Goal: Task Accomplishment & Management: Use online tool/utility

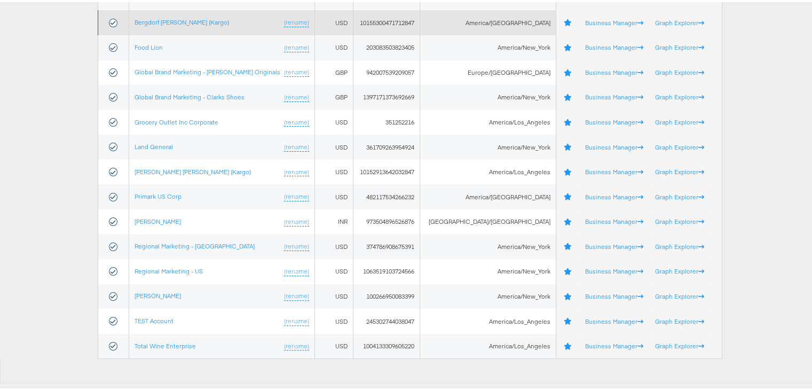
scroll to position [200, 0]
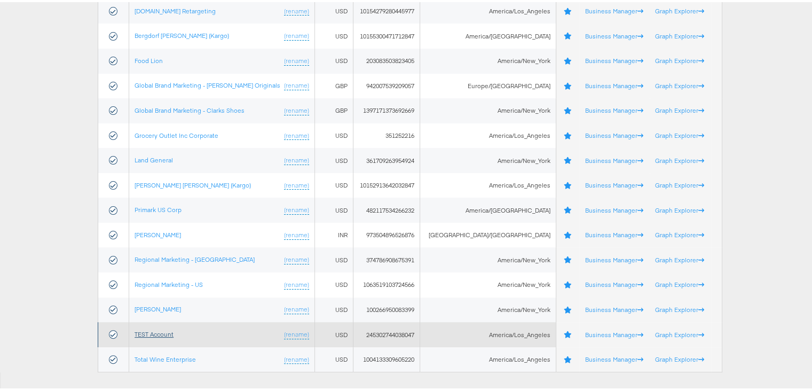
click at [154, 330] on link "TEST Account" at bounding box center [154, 332] width 39 height 8
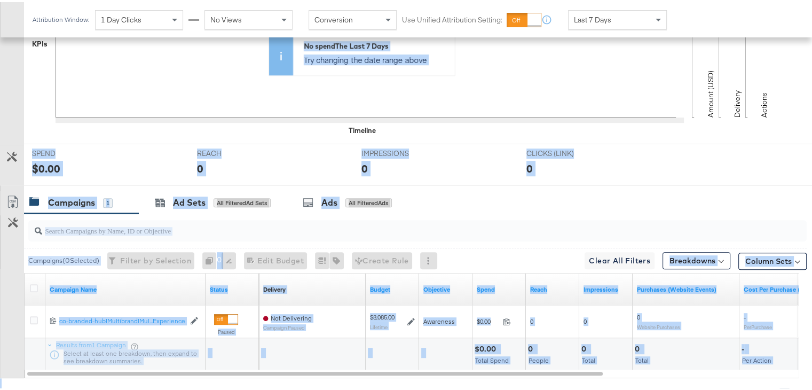
scroll to position [380, 0]
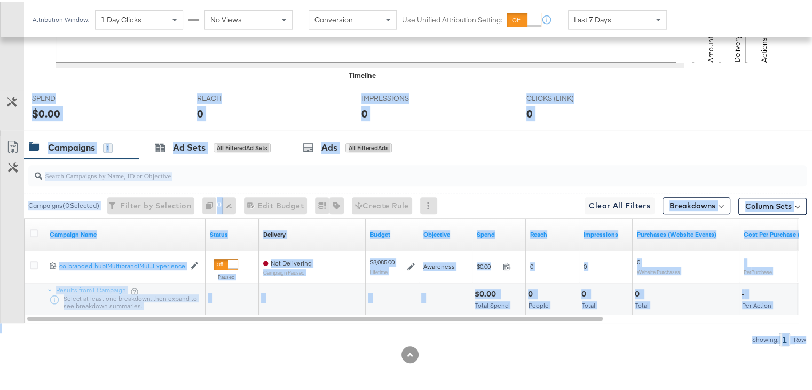
drag, startPoint x: 0, startPoint y: 0, endPoint x: 429, endPoint y: 354, distance: 556.3
click at [429, 354] on div "KPIs Performance & KPIs Customize KPIs ✔ Clicks (Link) ✔ Reach ✔ Impressions ✔ …" at bounding box center [410, 123] width 820 height 535
click at [429, 354] on div at bounding box center [410, 352] width 820 height 17
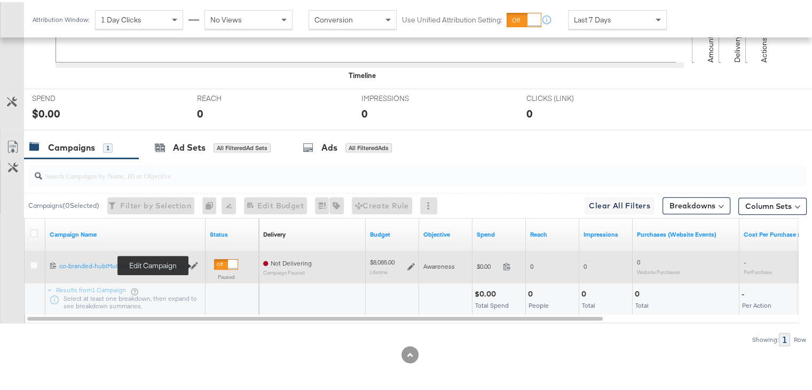
click at [194, 264] on icon at bounding box center [194, 262] width 7 height 7
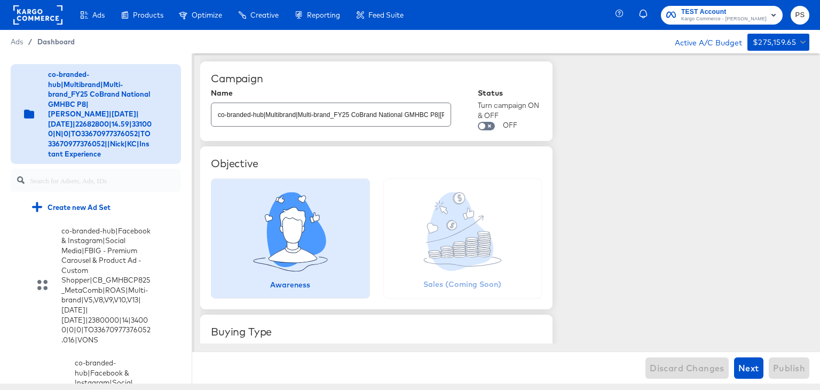
click at [56, 41] on span "Dashboard" at bounding box center [55, 41] width 37 height 9
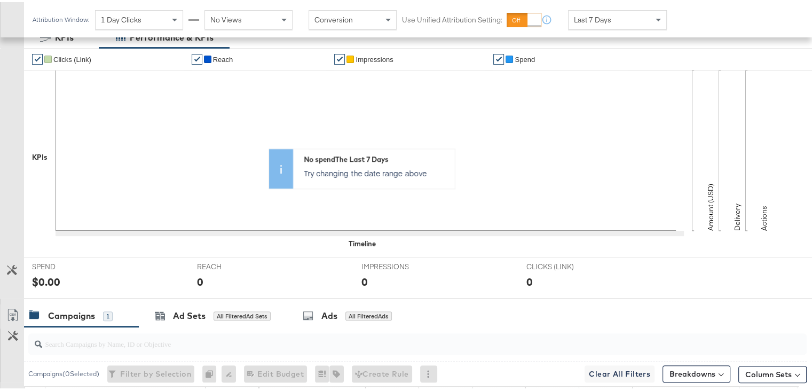
scroll to position [380, 0]
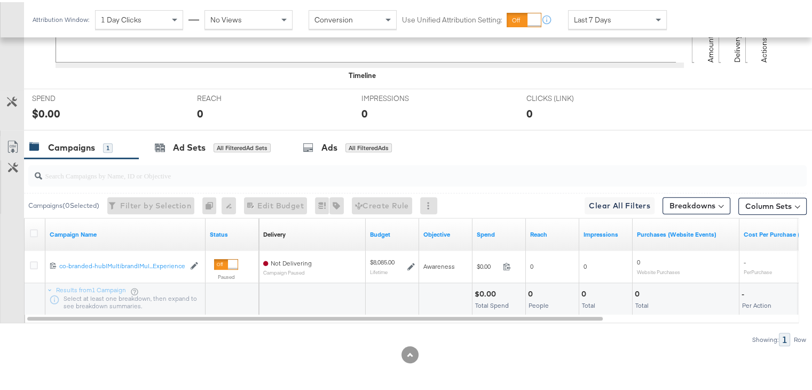
click at [166, 180] on div at bounding box center [417, 173] width 778 height 21
paste input "120230827523830307"
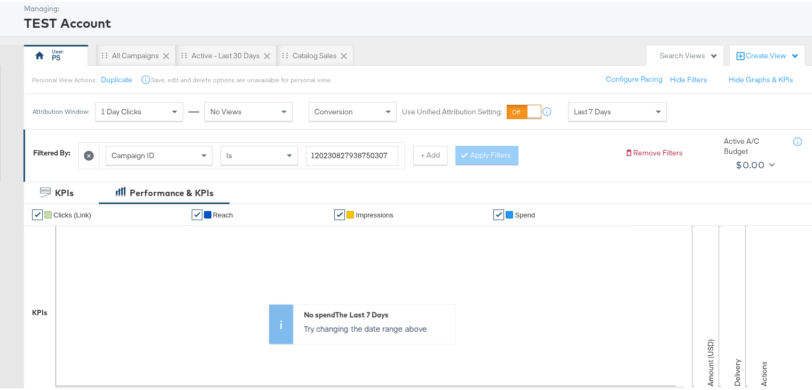
scroll to position [0, 0]
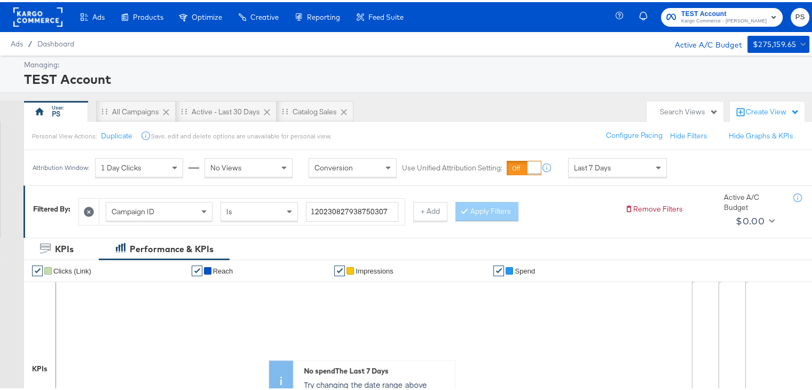
type input "120230827523830307"
click at [325, 208] on input "120230827938750307" at bounding box center [352, 210] width 92 height 20
paste input "52383"
type input "120230827523830307"
click at [481, 211] on button "Apply Filters" at bounding box center [486, 209] width 63 height 19
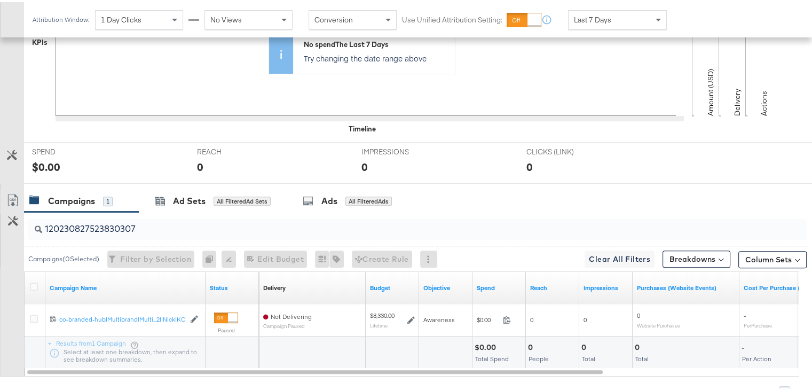
scroll to position [380, 0]
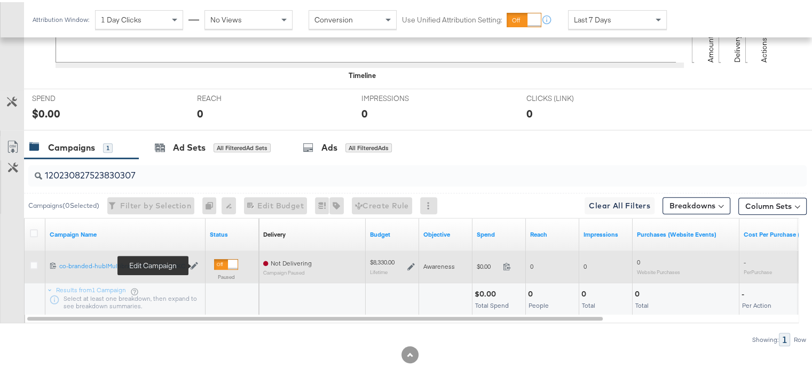
click at [192, 261] on icon at bounding box center [194, 262] width 7 height 7
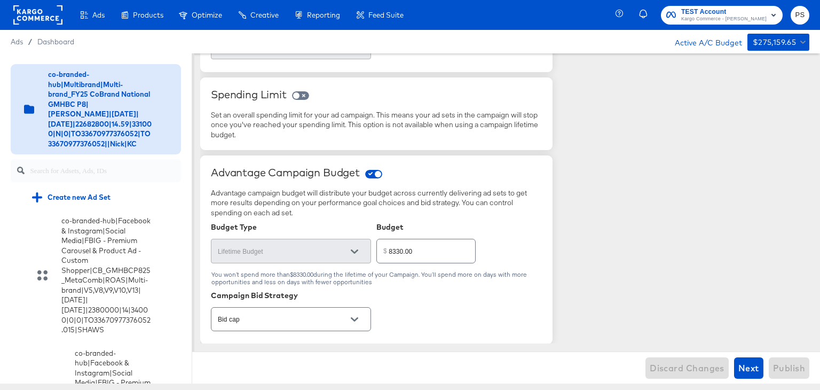
scroll to position [6054, 0]
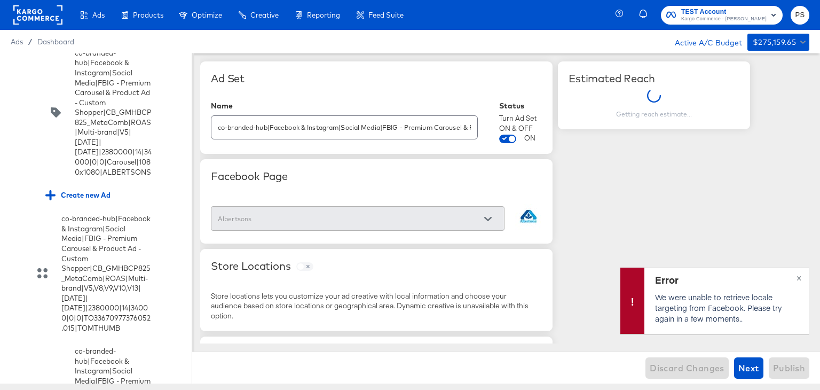
scroll to position [6859, 0]
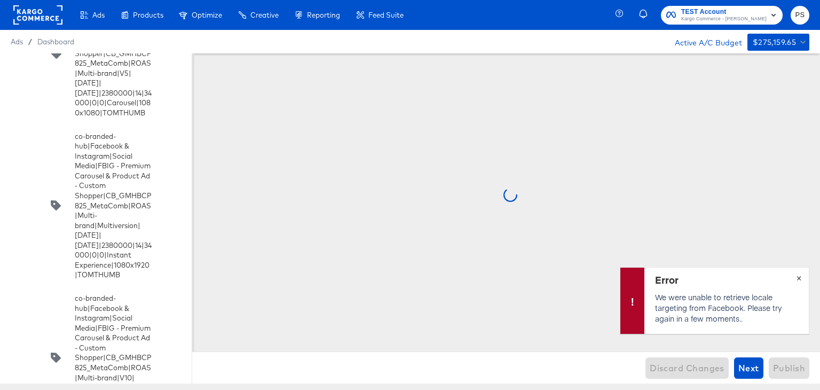
click at [799, 276] on span "×" at bounding box center [799, 277] width 5 height 12
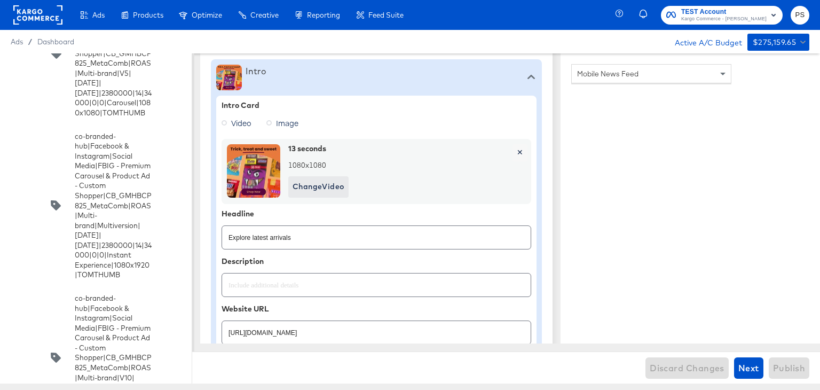
type textarea "x"
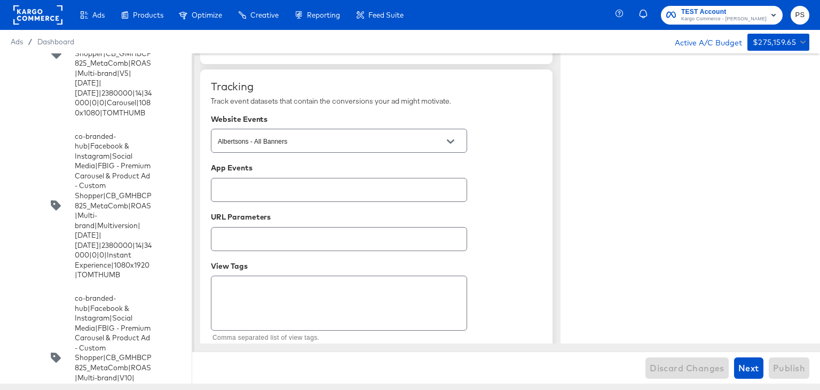
scroll to position [1528, 0]
click at [445, 139] on button "Open" at bounding box center [451, 140] width 16 height 16
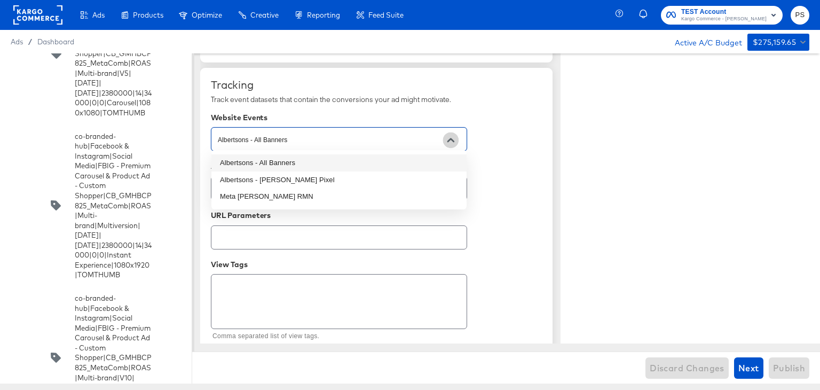
click at [445, 139] on button "Close" at bounding box center [451, 140] width 16 height 16
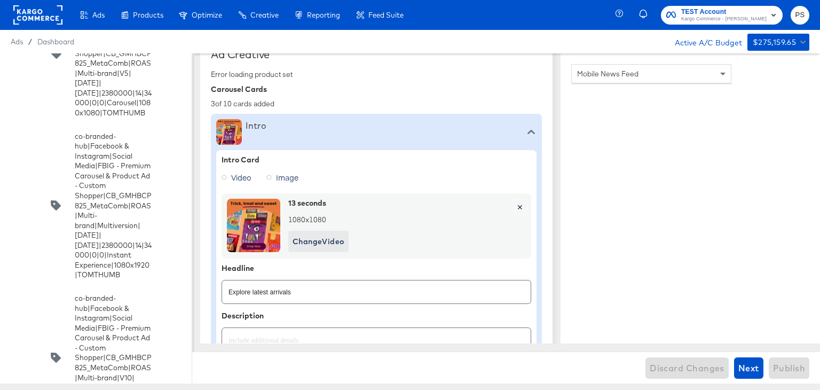
scroll to position [253, 0]
click at [245, 210] on img at bounding box center [253, 225] width 53 height 53
click at [256, 234] on img at bounding box center [253, 225] width 53 height 53
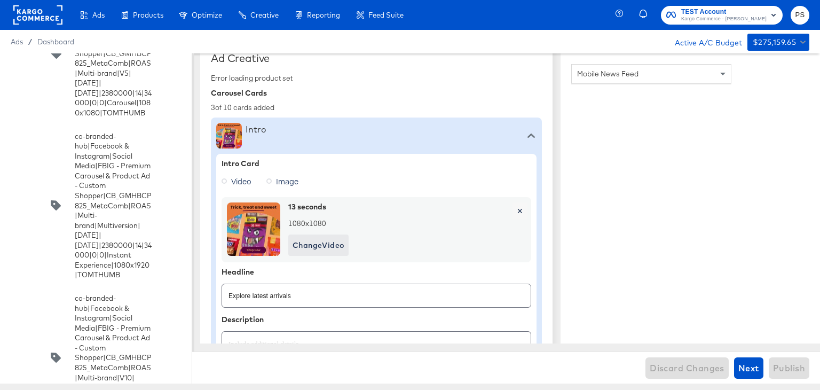
scroll to position [244, 0]
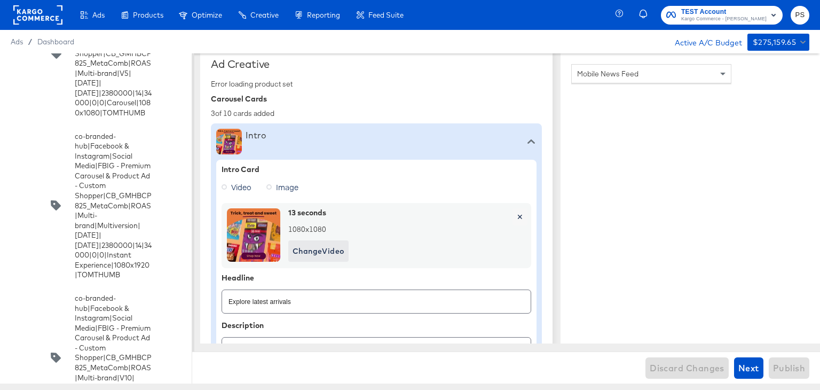
click at [269, 109] on div "3 of 10 cards added" at bounding box center [376, 113] width 331 height 10
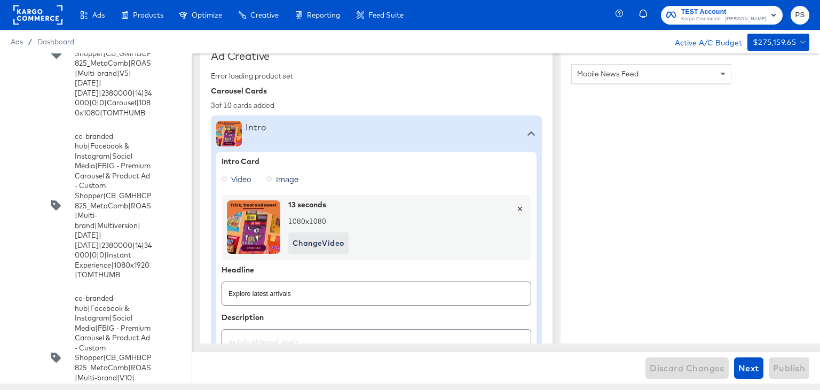
scroll to position [254, 0]
click at [530, 129] on icon at bounding box center [530, 131] width 7 height 7
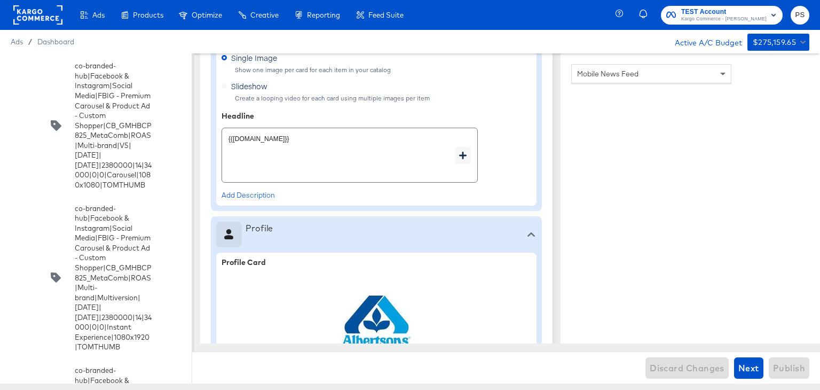
scroll to position [6785, 0]
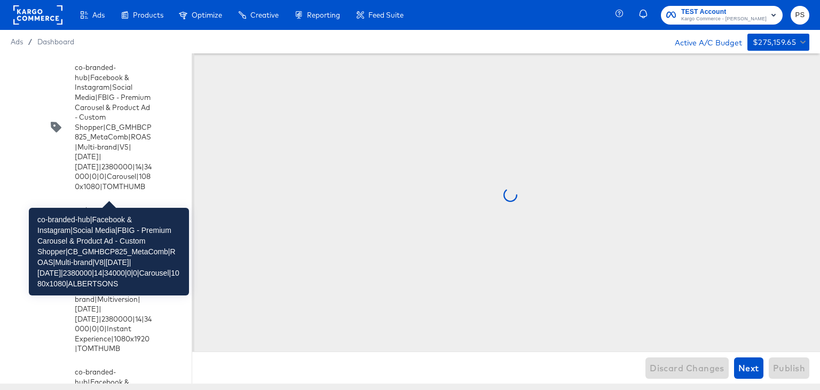
scroll to position [0, 0]
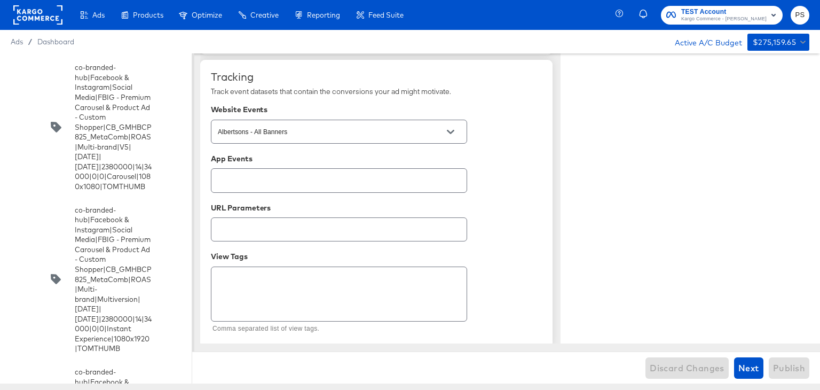
type textarea "x"
